Goal: Task Accomplishment & Management: Manage account settings

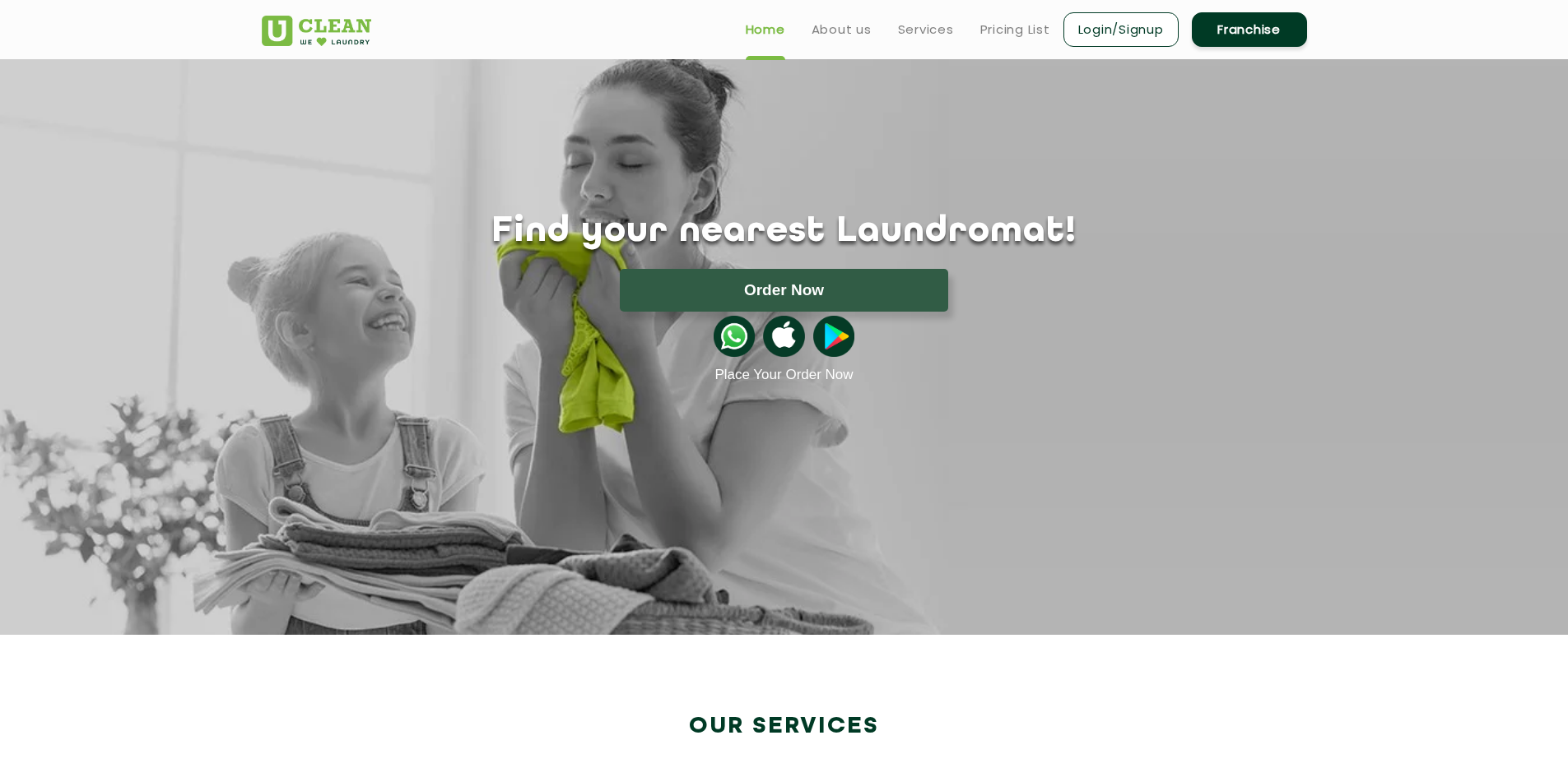
click at [1136, 28] on link "Login/Signup" at bounding box center [1121, 30] width 116 height 35
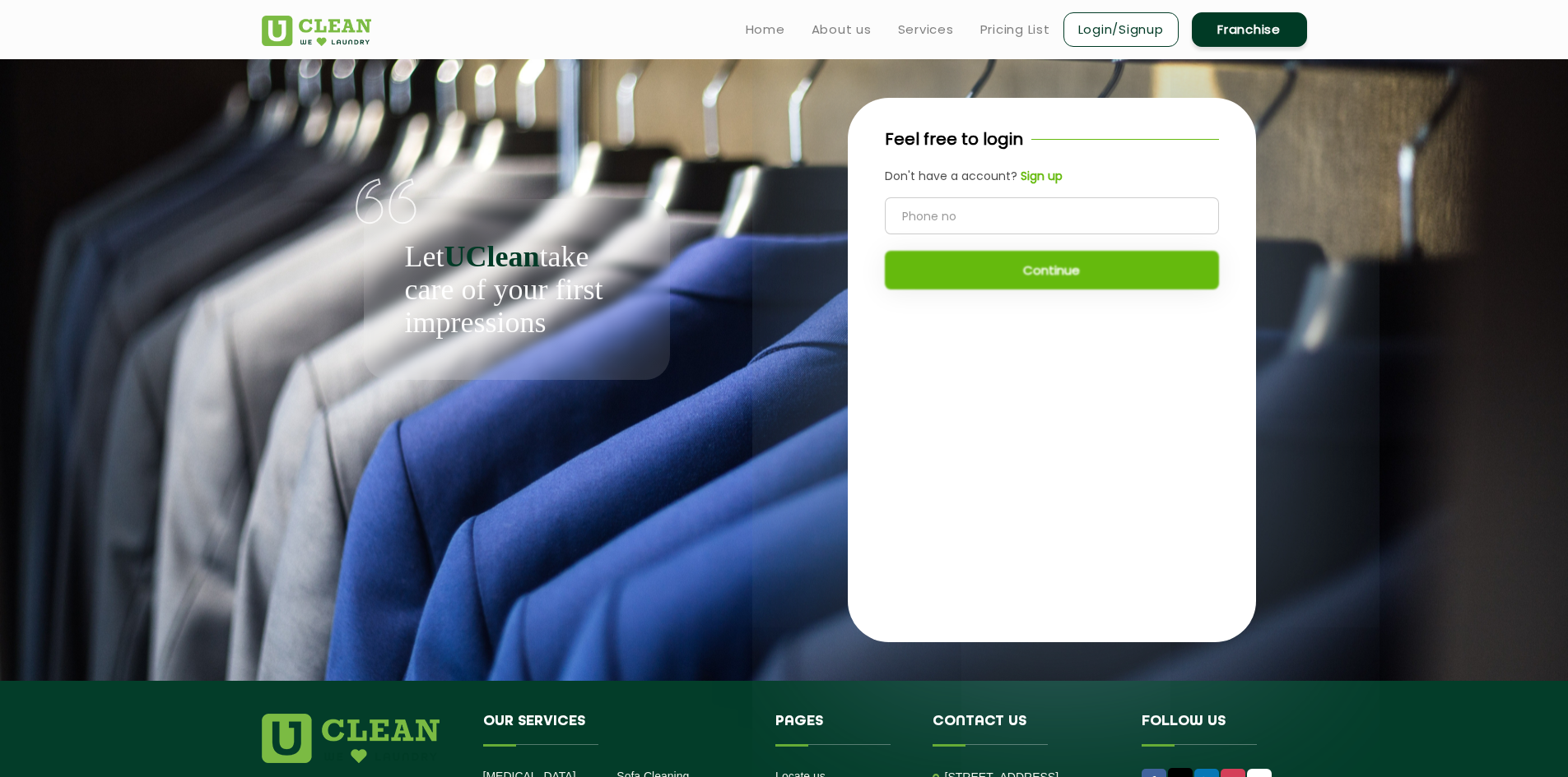
click at [1010, 236] on div "Continue" at bounding box center [1052, 243] width 334 height 92
click at [1016, 224] on input "tel" at bounding box center [1052, 216] width 334 height 37
click at [932, 218] on input "tel" at bounding box center [1052, 216] width 334 height 37
type input "9523306959"
click at [1033, 287] on button "Continue" at bounding box center [1052, 270] width 334 height 39
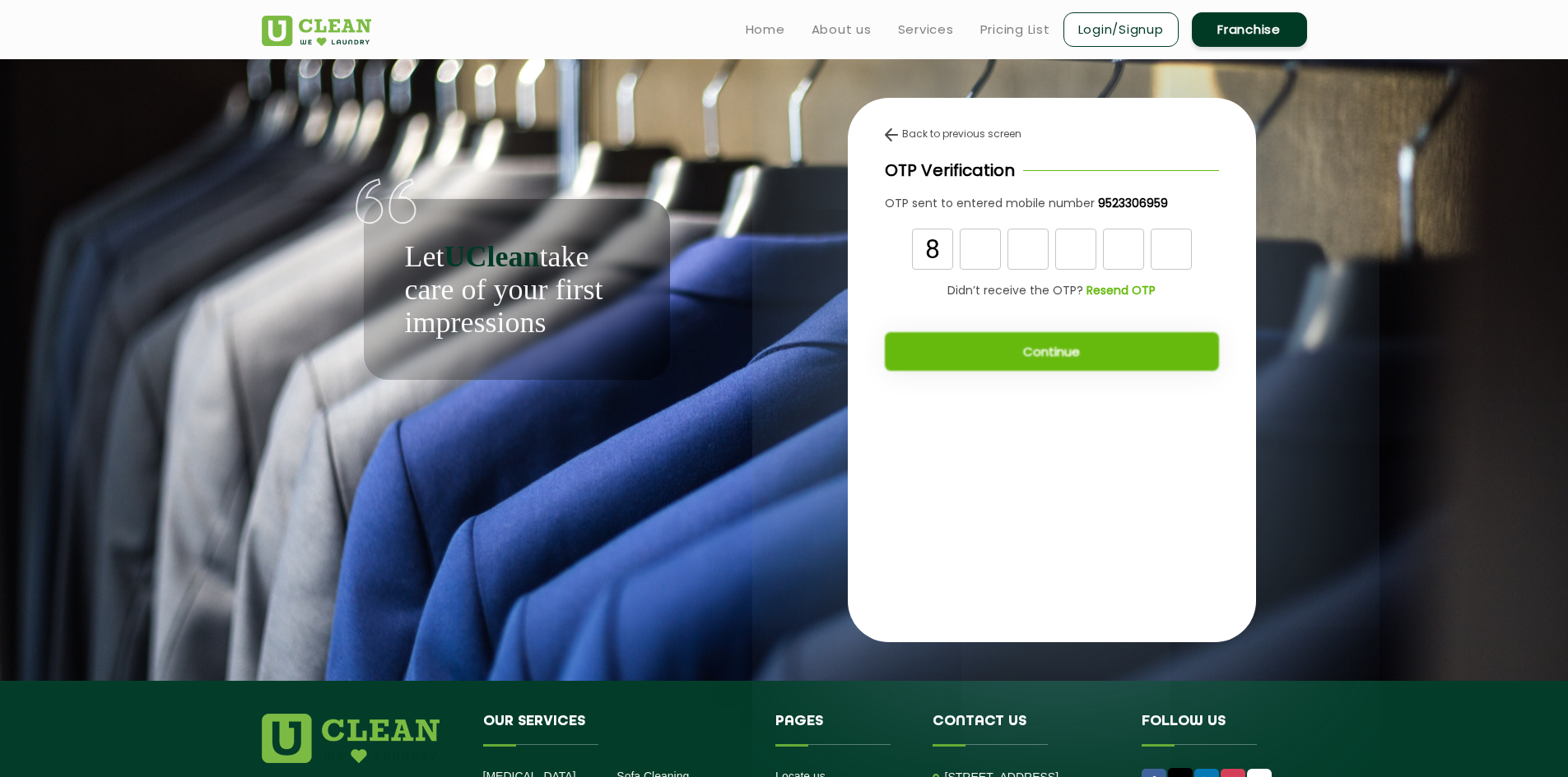
type input "8"
type input "4"
type input "1"
type input "8"
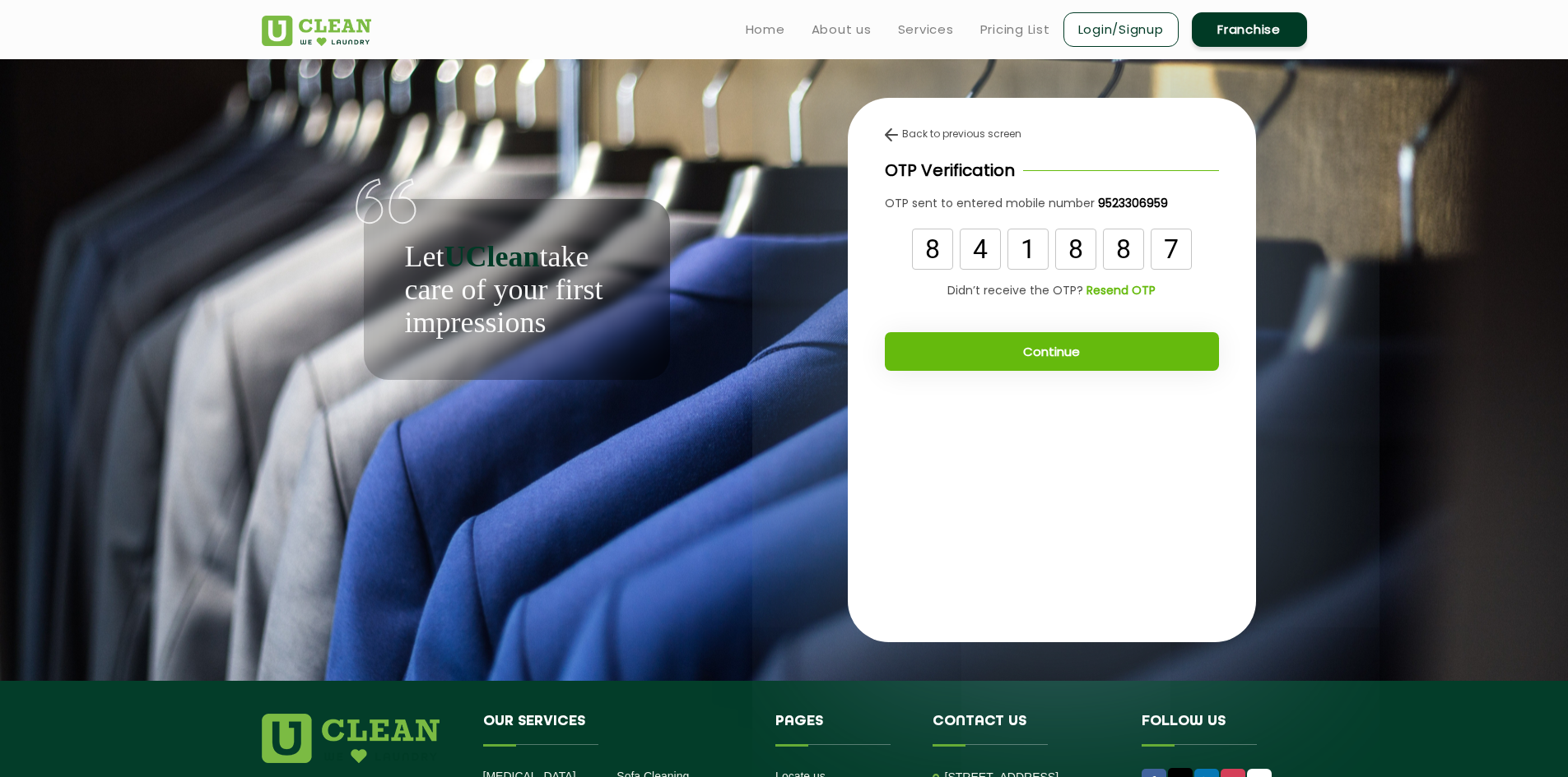
type input "7"
click at [1179, 345] on button "Continue" at bounding box center [1052, 352] width 334 height 39
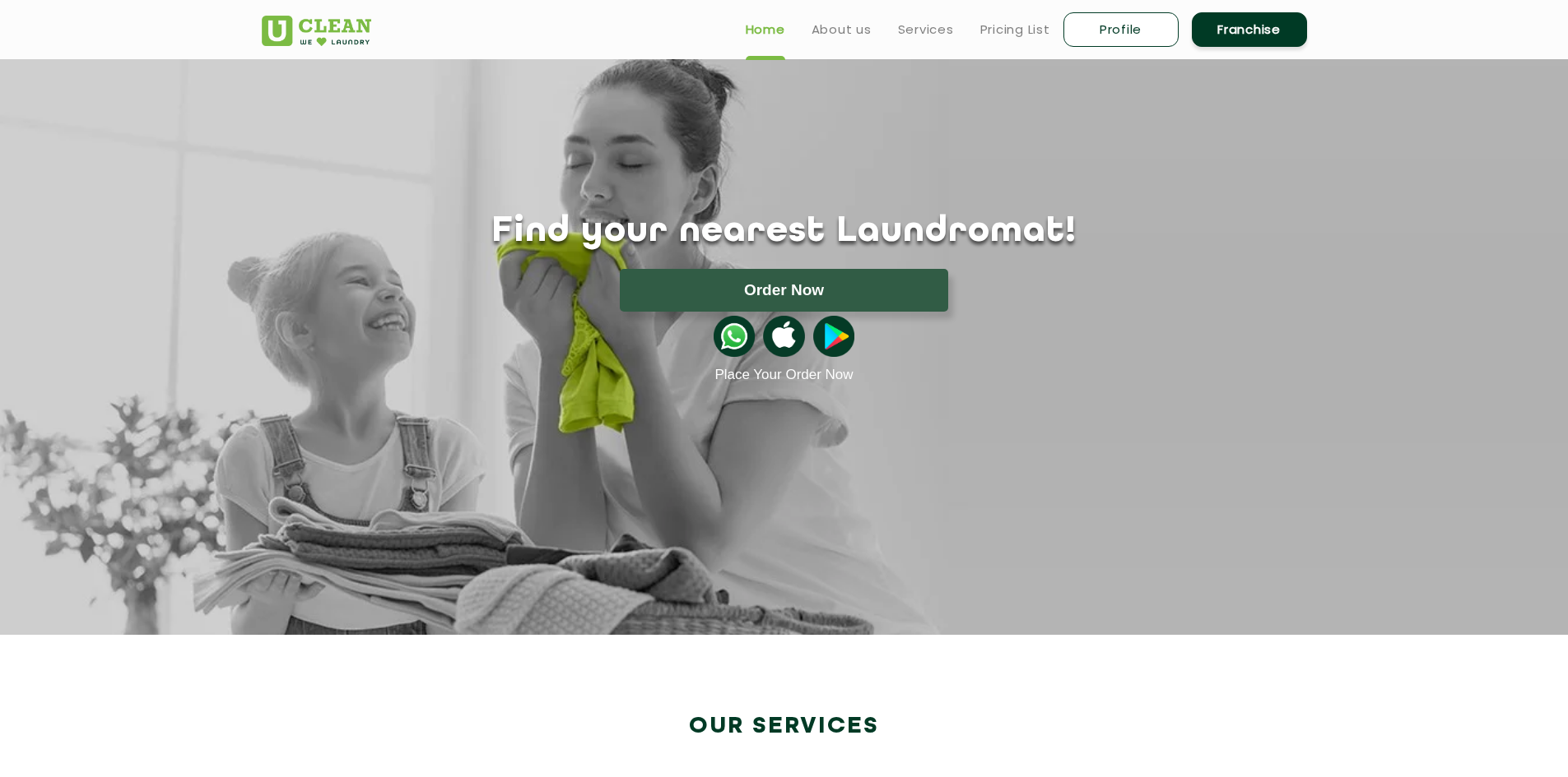
click at [1142, 28] on link "Profile" at bounding box center [1121, 30] width 116 height 35
select select
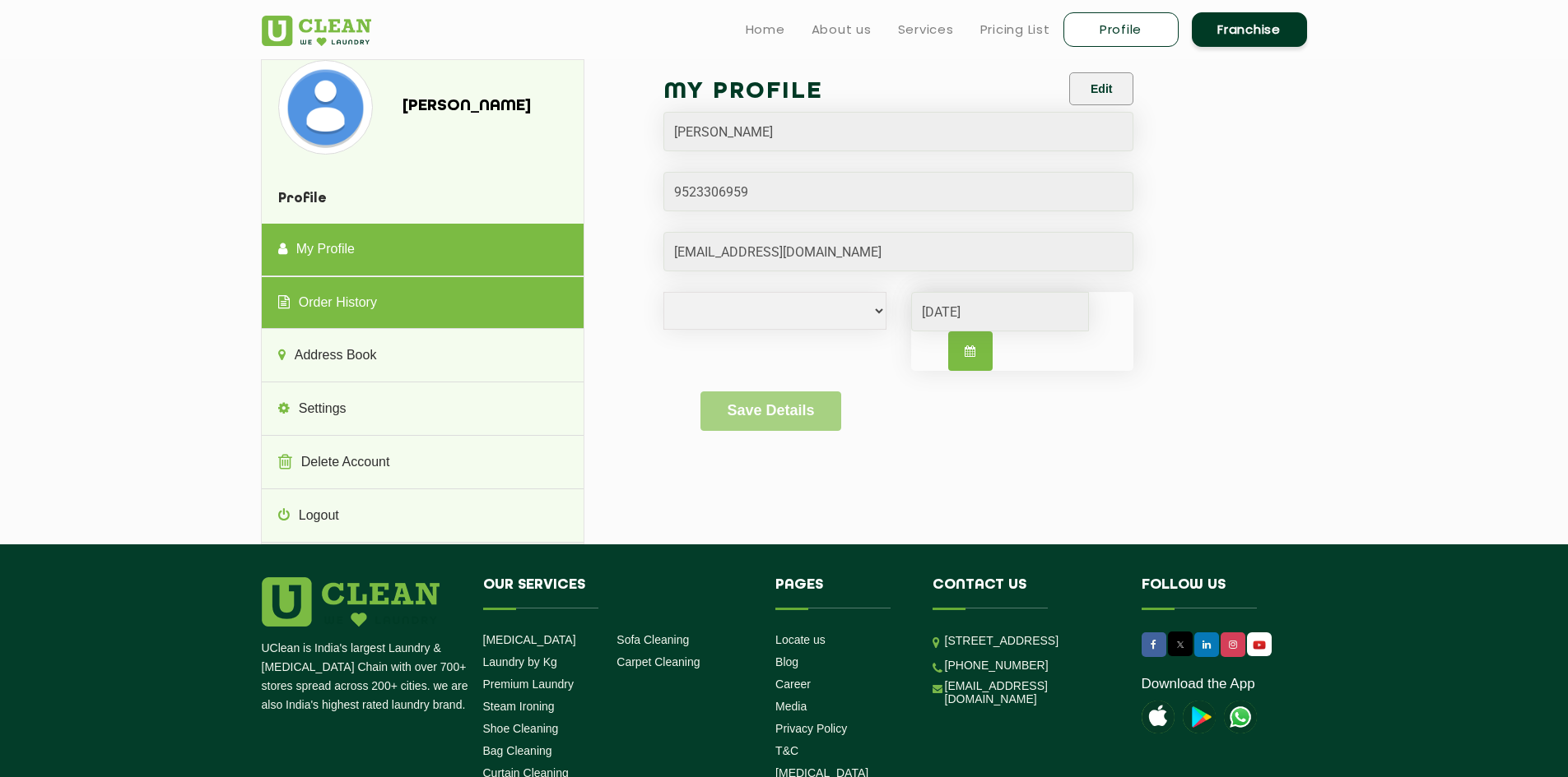
click at [491, 320] on link "Order History" at bounding box center [422, 303] width 322 height 52
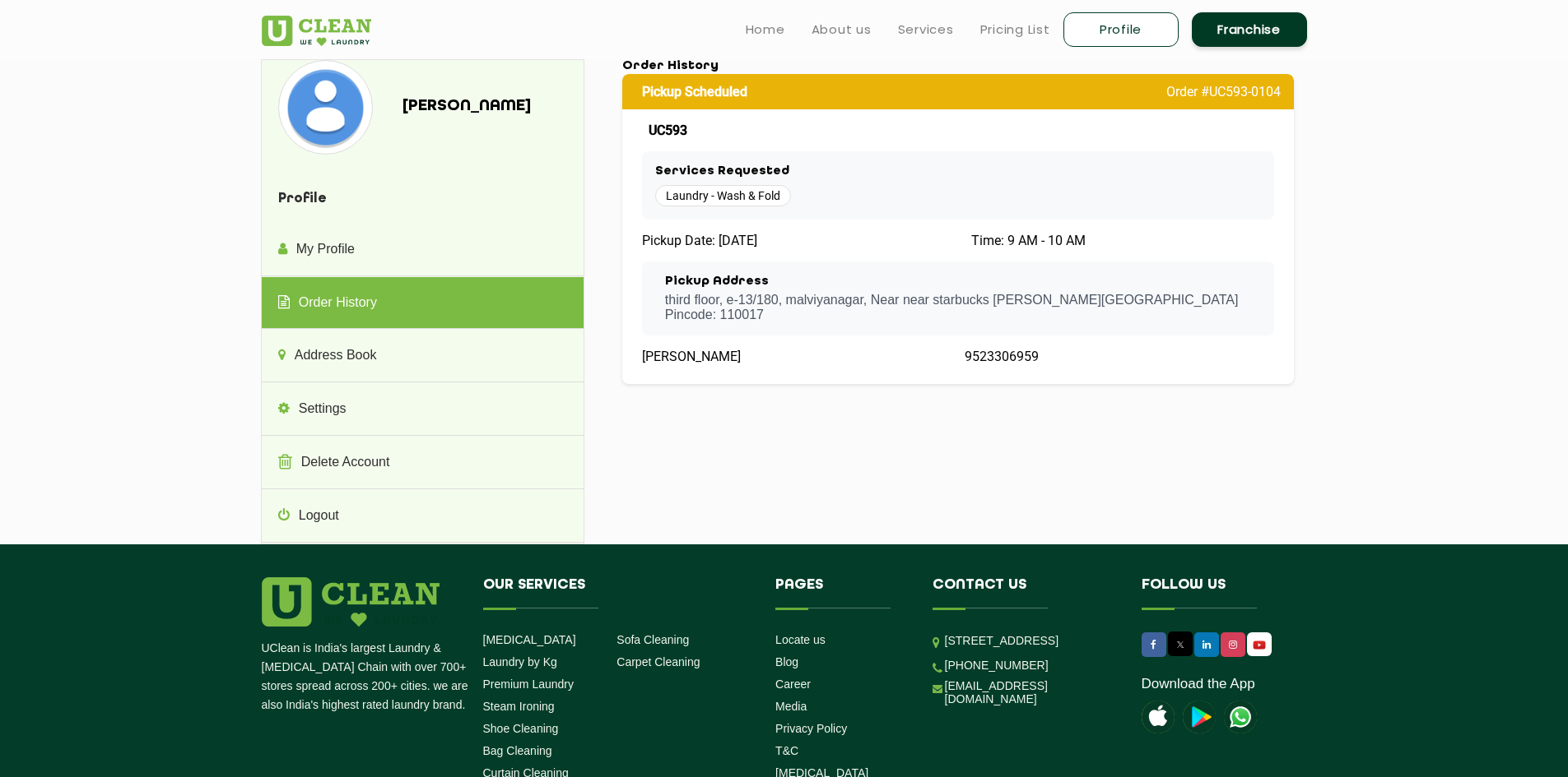
click at [713, 195] on span "Laundry - Wash & Fold" at bounding box center [722, 196] width 136 height 22
click at [750, 191] on span "Laundry - Wash & Fold" at bounding box center [722, 196] width 136 height 22
drag, startPoint x: 1057, startPoint y: 340, endPoint x: 1120, endPoint y: 330, distance: 63.8
click at [1092, 337] on div "Pickup Scheduled Order #UC593-0104 UC593 Services Requested Laundry - Wash & Fo…" at bounding box center [958, 229] width 673 height 310
click at [1007, 425] on div "Shradha Profile My Profile Order History Address Book Settings Delete Account L…" at bounding box center [784, 302] width 1070 height 485
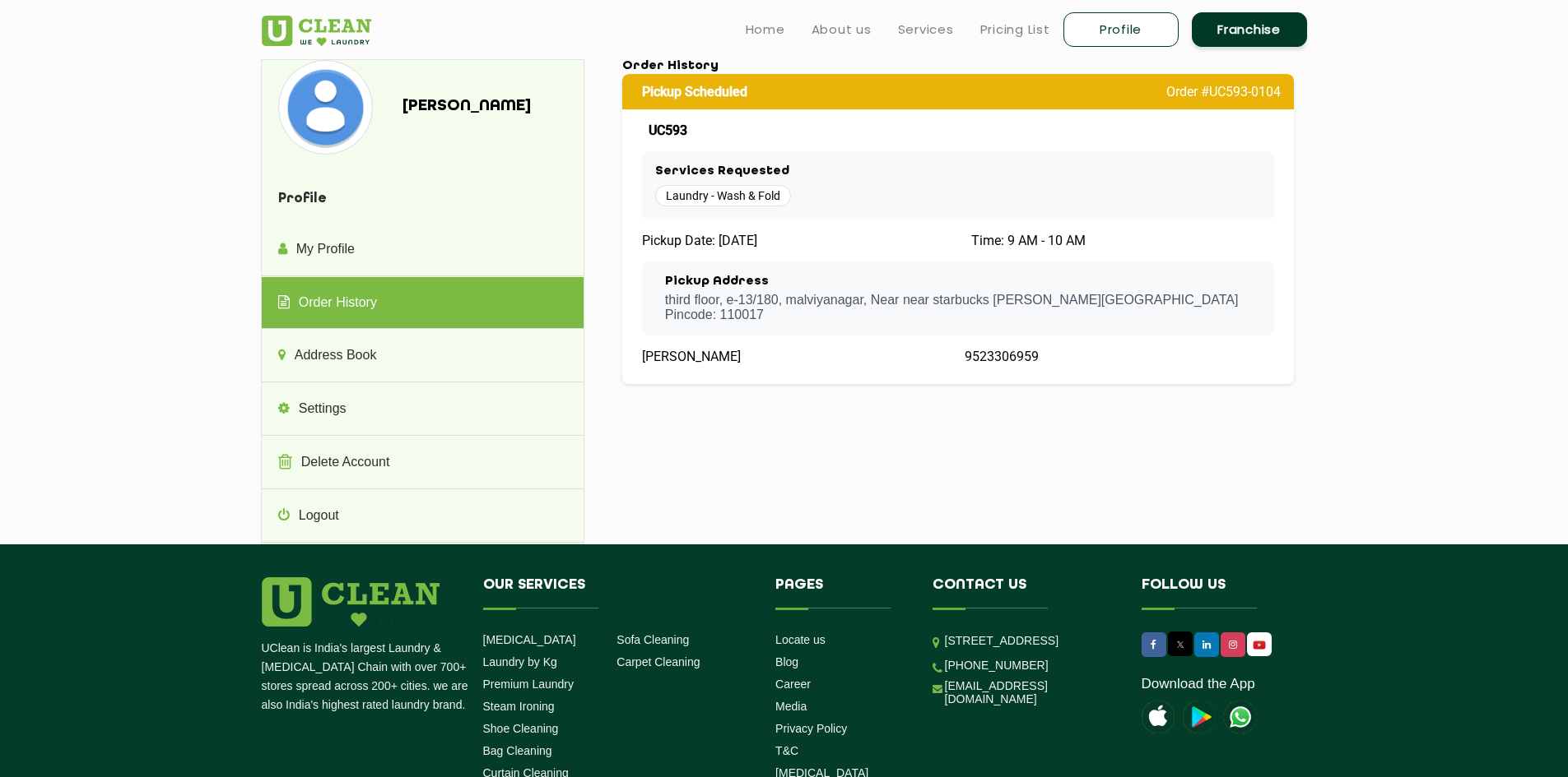
drag, startPoint x: 895, startPoint y: 457, endPoint x: 866, endPoint y: 458, distance: 29.0
click at [894, 458] on div "Shradha Profile My Profile Order History Address Book Settings Delete Account L…" at bounding box center [784, 302] width 1070 height 485
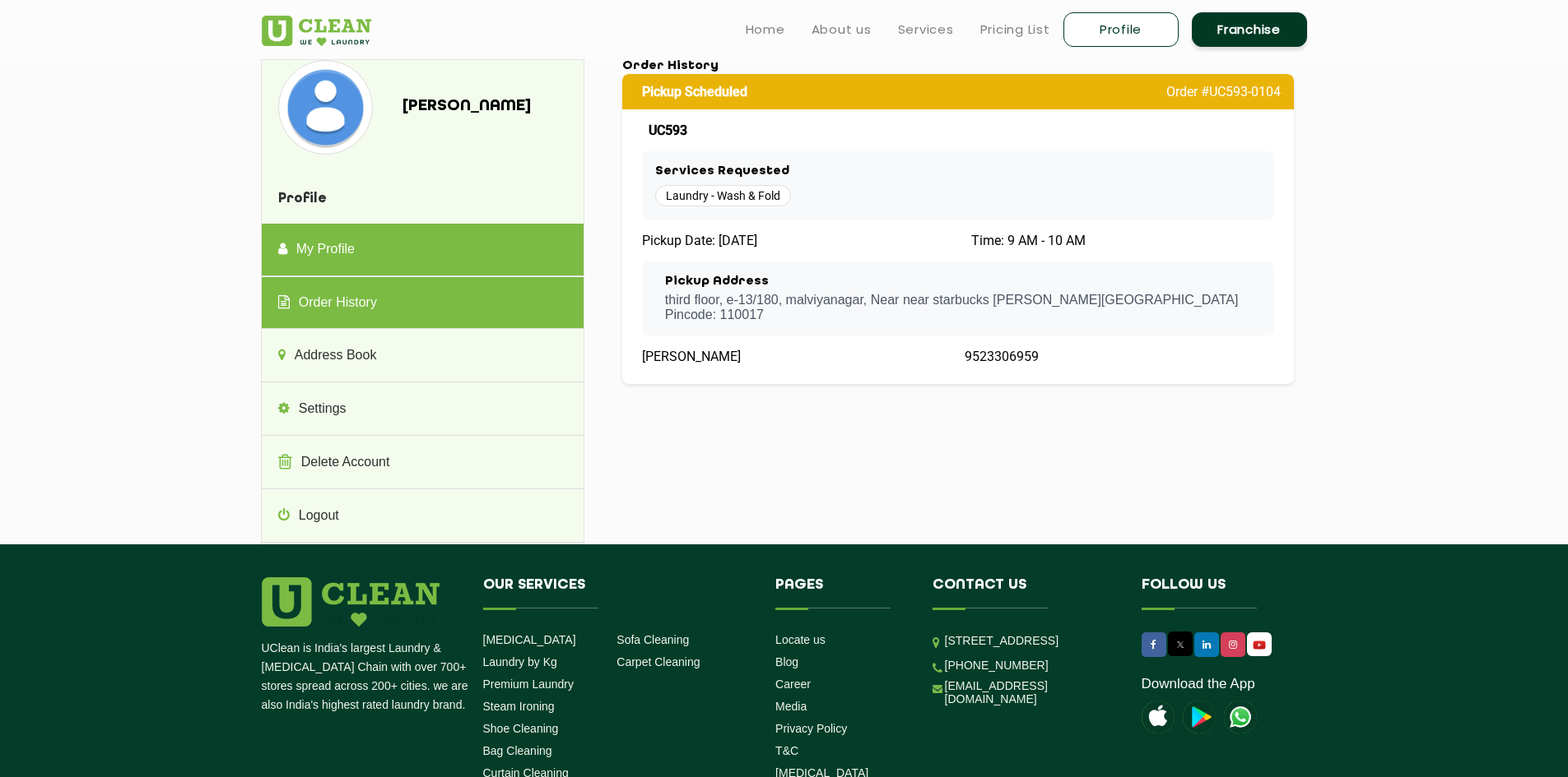
click at [435, 250] on link "My Profile" at bounding box center [422, 249] width 322 height 52
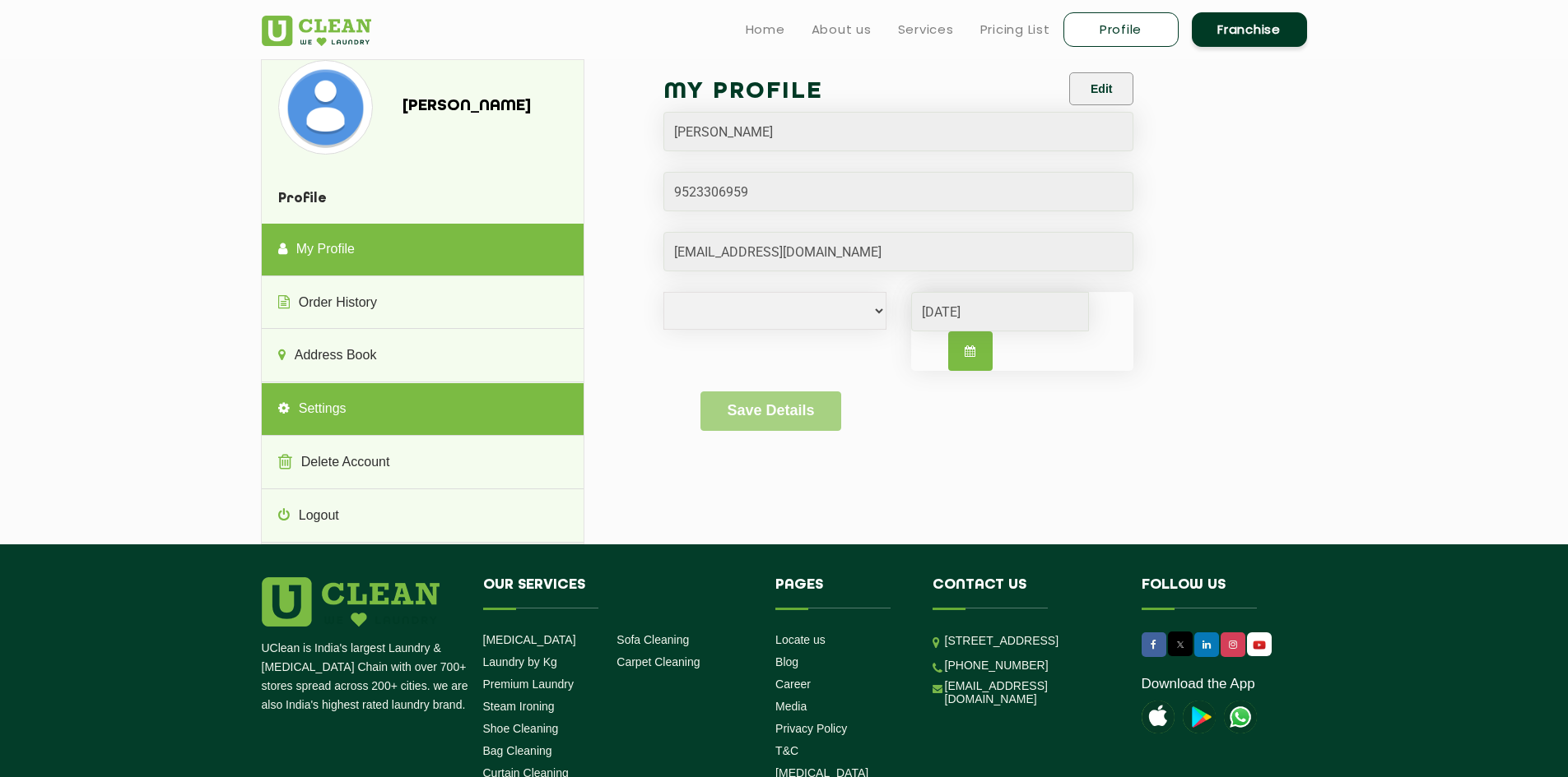
click at [422, 401] on link "Settings" at bounding box center [422, 409] width 322 height 52
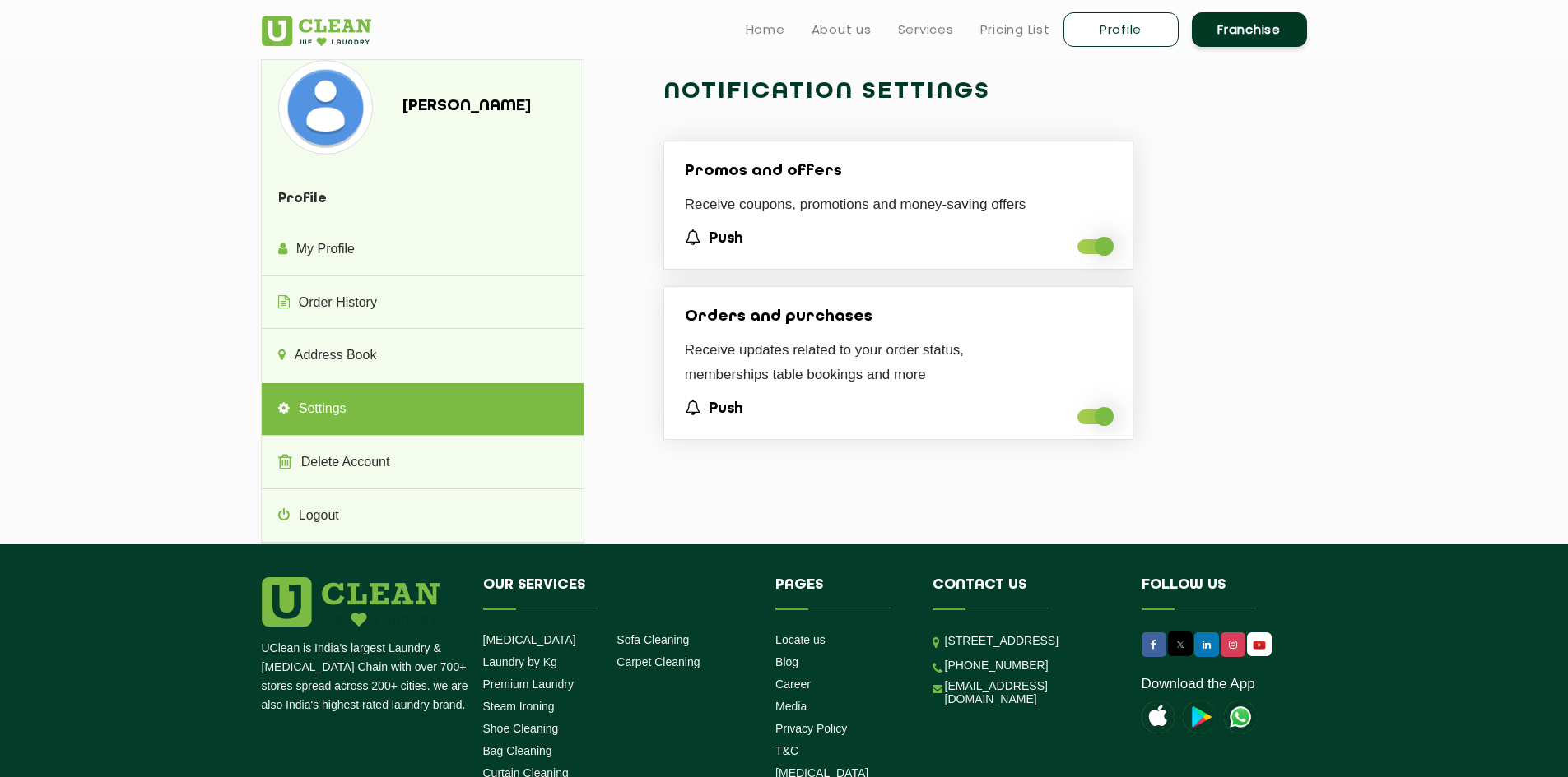
click at [1097, 411] on span at bounding box center [1095, 417] width 35 height 15
click at [1077, 422] on input "checkbox" at bounding box center [1077, 422] width 0 height 0
click at [1104, 405] on h5 "Push" at bounding box center [899, 409] width 428 height 19
click at [1102, 418] on span at bounding box center [1095, 417] width 35 height 15
click at [1077, 422] on input "checkbox" at bounding box center [1077, 422] width 0 height 0
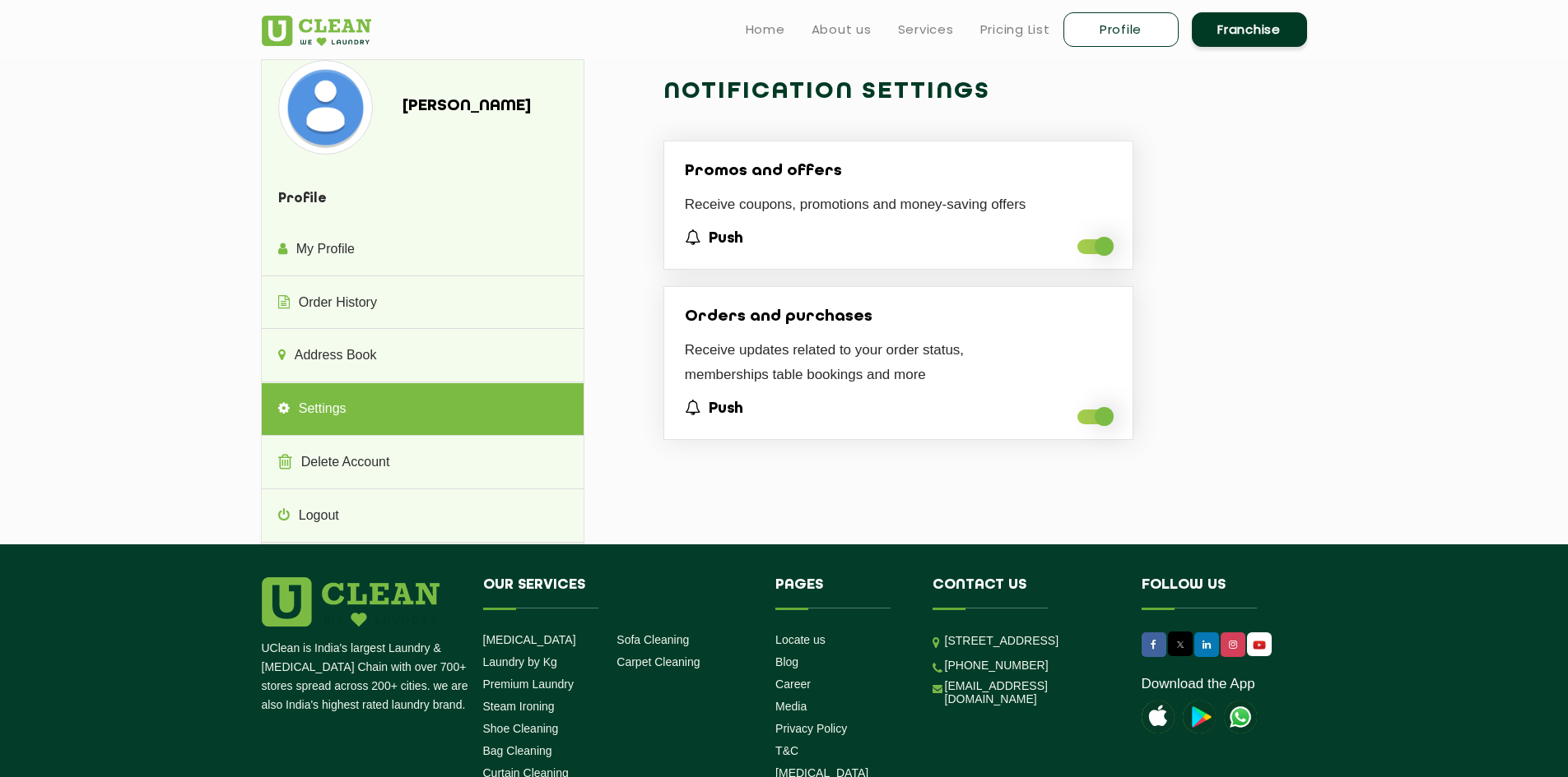
click at [723, 407] on h5 "Push" at bounding box center [899, 409] width 428 height 19
click at [1218, 147] on div "Notification Settings Promos and offers Receive coupons, promotions and money-s…" at bounding box center [958, 264] width 673 height 411
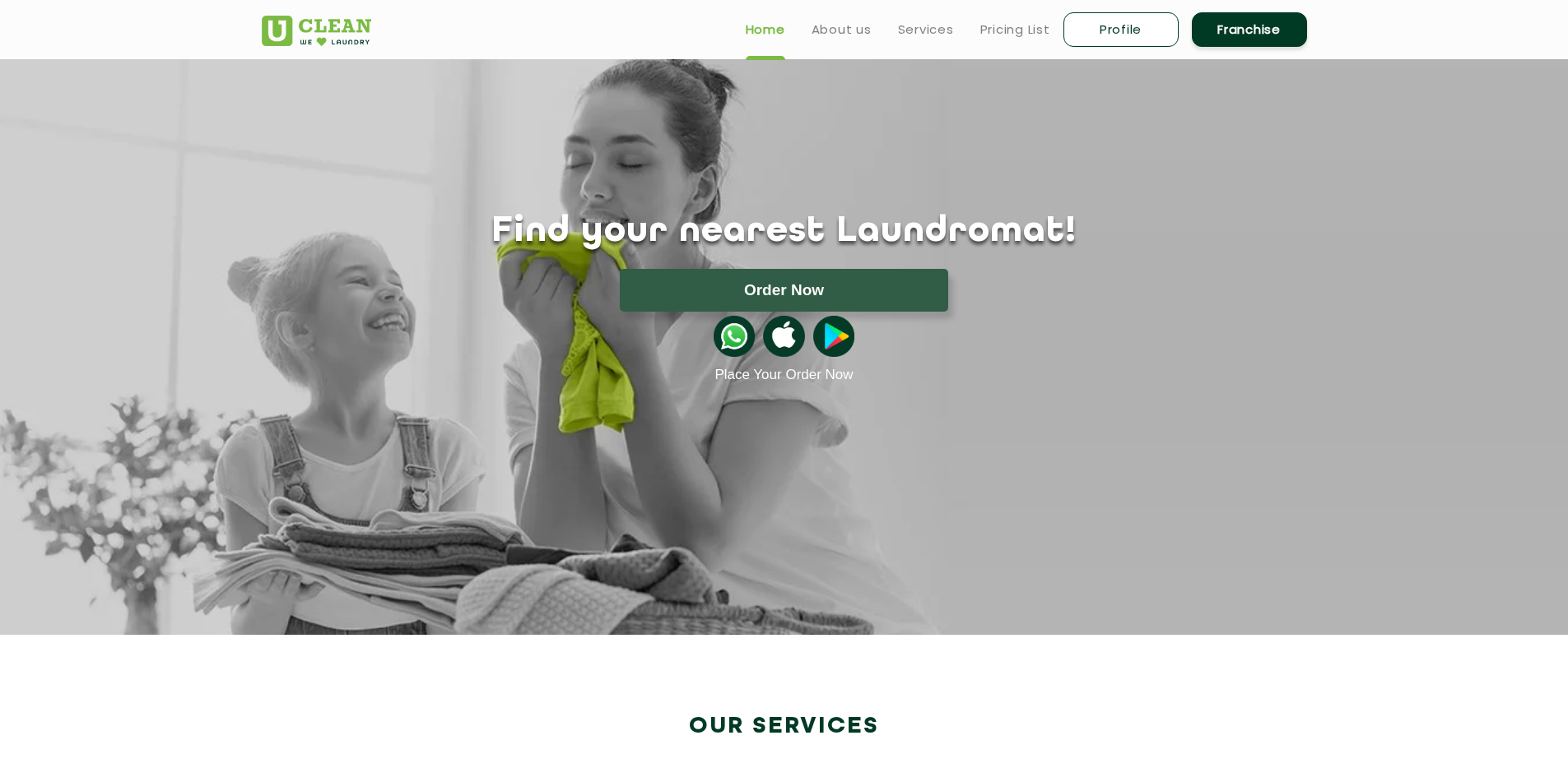
click at [1162, 32] on link "Profile" at bounding box center [1121, 30] width 116 height 35
select select
